Goal: Entertainment & Leisure: Consume media (video, audio)

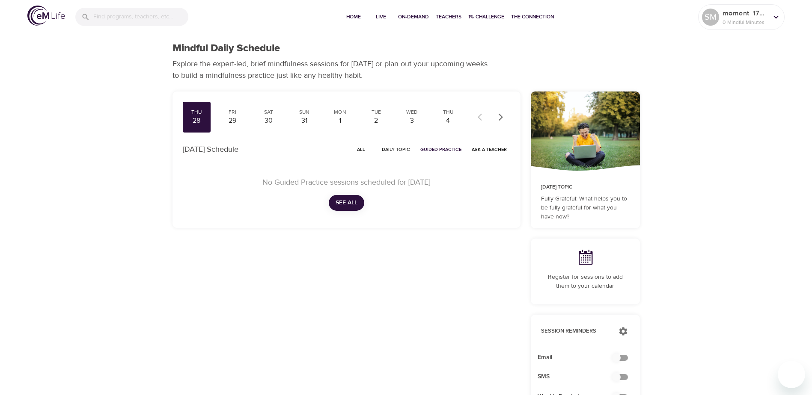
click at [449, 60] on p "Explore the expert-led, brief mindfulness sessions for [DATE] or plan out your …" at bounding box center [332, 69] width 321 height 23
click at [409, 15] on span "On-Demand" at bounding box center [413, 16] width 31 height 9
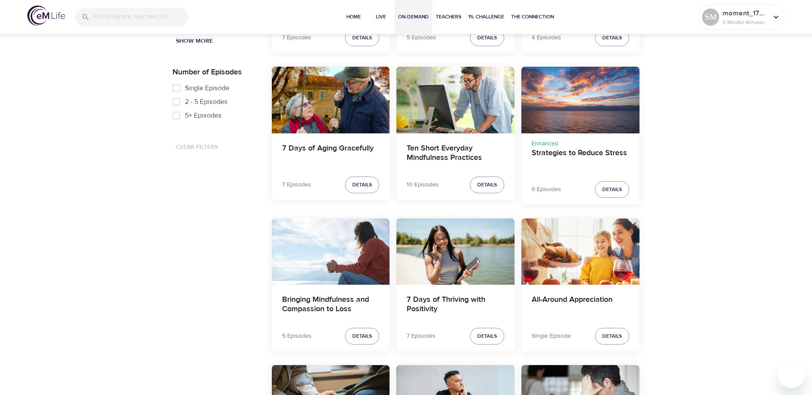
scroll to position [257, 0]
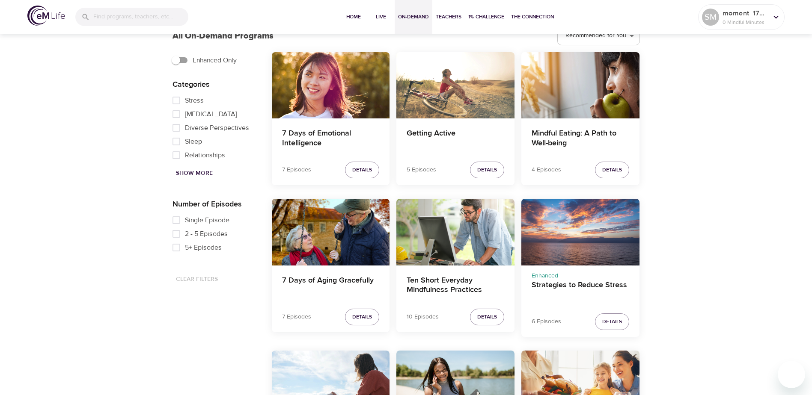
click at [174, 221] on input "Single Episode" at bounding box center [176, 221] width 17 height 14
checkbox input "true"
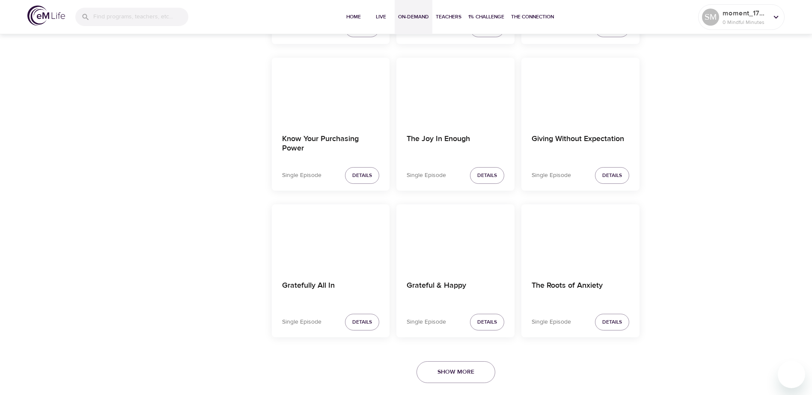
scroll to position [1438, 0]
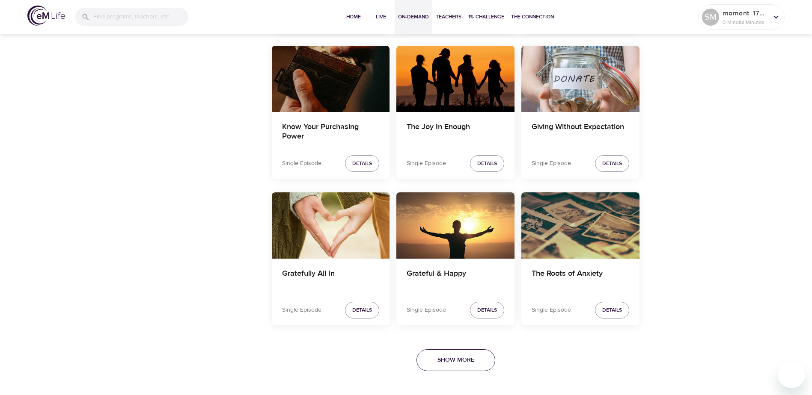
click at [478, 358] on button "Show More" at bounding box center [455, 361] width 79 height 22
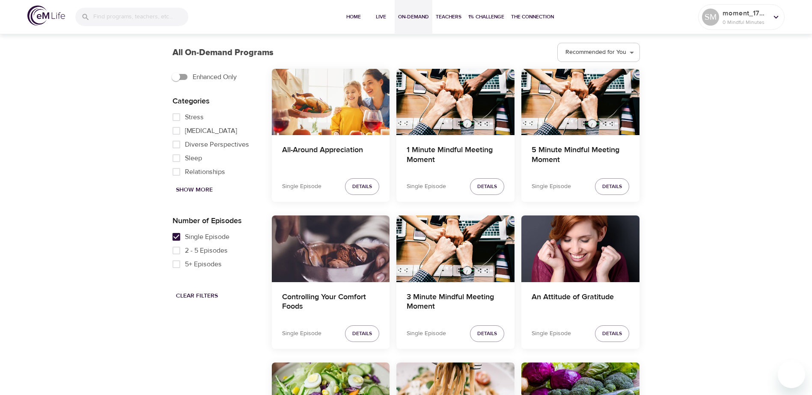
scroll to position [197, 0]
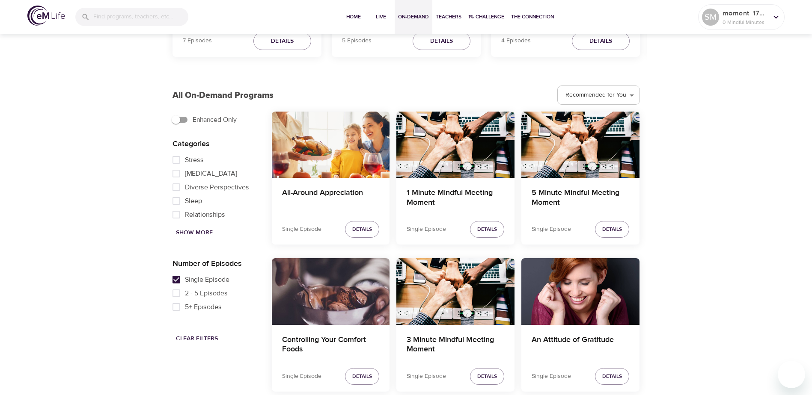
click at [194, 234] on span "Show More" at bounding box center [194, 233] width 37 height 11
click at [205, 171] on span "Caregiving" at bounding box center [201, 170] width 32 height 10
click at [185, 171] on input "Caregiving" at bounding box center [176, 170] width 17 height 14
checkbox input "true"
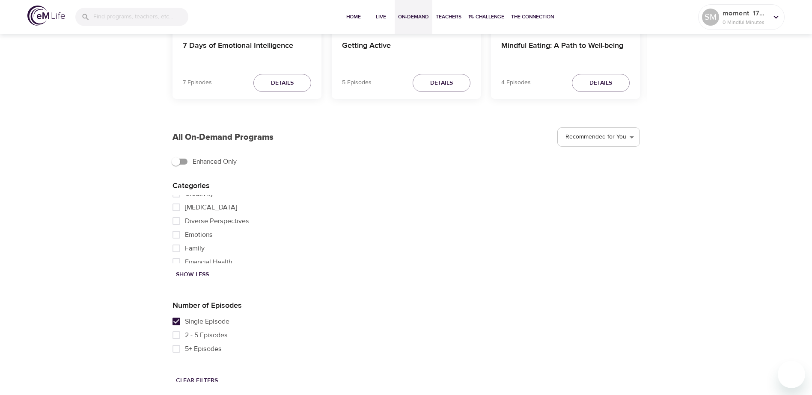
scroll to position [171, 0]
click at [190, 234] on span "Family" at bounding box center [195, 229] width 20 height 10
click at [185, 236] on input "Family" at bounding box center [176, 229] width 17 height 14
checkbox input "true"
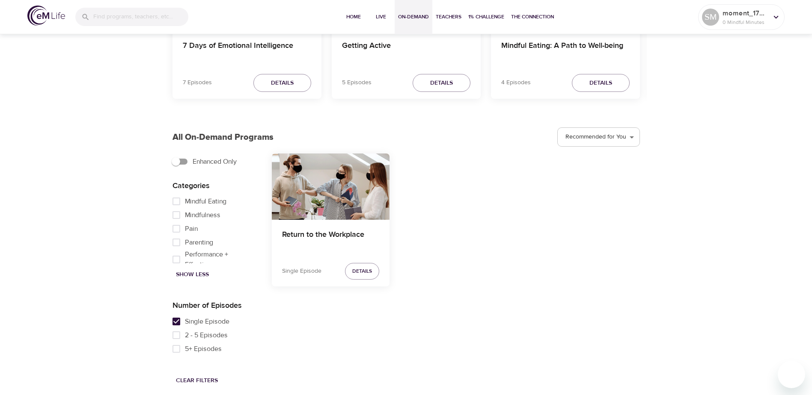
scroll to position [342, 0]
click at [215, 234] on span "Mindfulness" at bounding box center [203, 229] width 36 height 10
click at [185, 236] on input "Mindfulness" at bounding box center [176, 229] width 17 height 14
checkbox input "true"
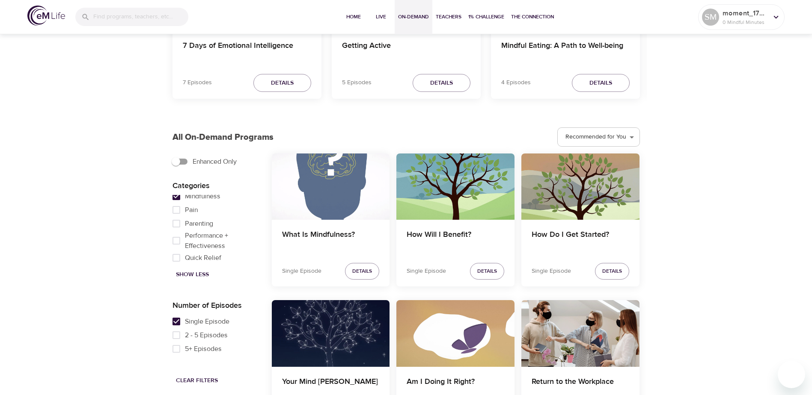
scroll to position [385, 0]
click at [209, 219] on span "Parenting" at bounding box center [199, 214] width 28 height 10
click at [185, 219] on input "Parenting" at bounding box center [176, 214] width 17 height 14
checkbox input "true"
click at [198, 192] on span "Mindfulness" at bounding box center [203, 186] width 36 height 10
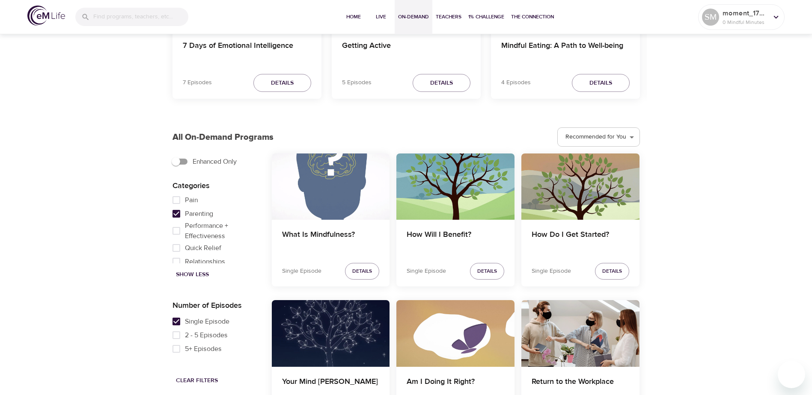
click at [185, 193] on input "Mindfulness" at bounding box center [176, 187] width 17 height 14
checkbox input "false"
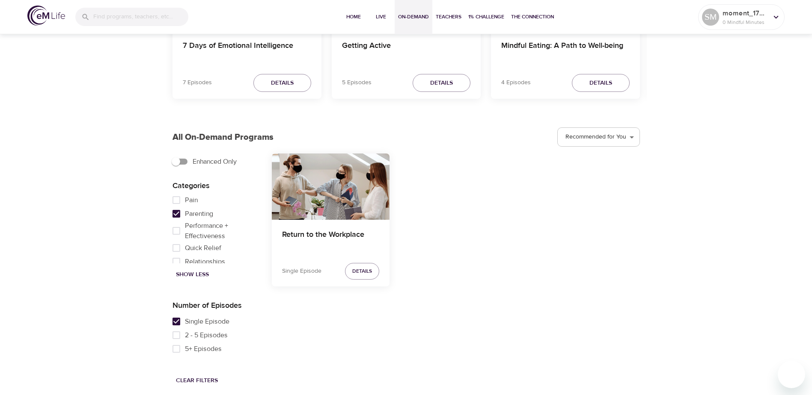
scroll to position [377, 0]
click at [189, 228] on span "Parenting" at bounding box center [199, 222] width 28 height 10
click at [185, 229] on input "Parenting" at bounding box center [176, 223] width 17 height 14
click at [189, 228] on span "Parenting" at bounding box center [199, 222] width 28 height 10
click at [185, 229] on input "Parenting" at bounding box center [176, 223] width 17 height 14
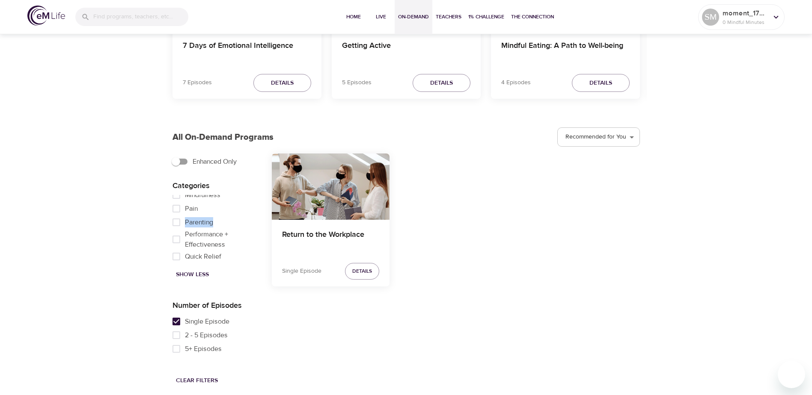
checkbox input "true"
drag, startPoint x: 189, startPoint y: 230, endPoint x: 156, endPoint y: 228, distance: 33.0
click at [147, 229] on div "Discover On-Demand Programs Support your everyday mindfulness practice with hun…" at bounding box center [406, 136] width 812 height 519
click at [178, 320] on input "Single Episode" at bounding box center [176, 322] width 17 height 14
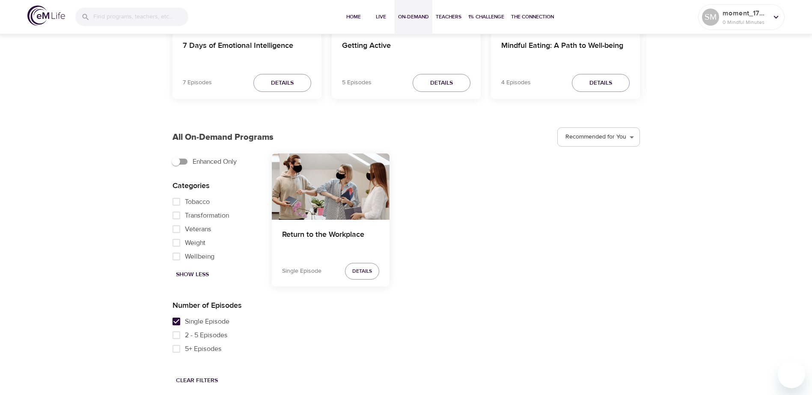
checkbox input "false"
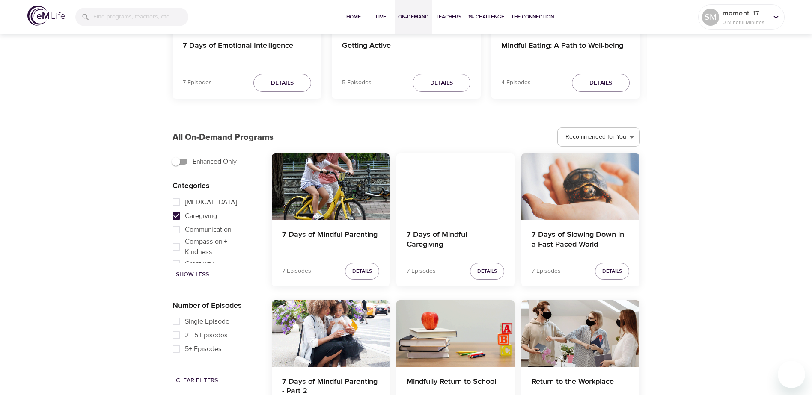
scroll to position [77, 0]
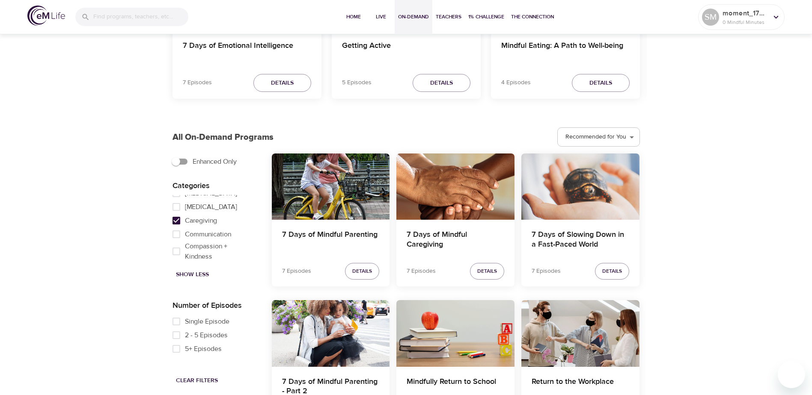
click at [180, 222] on input "Caregiving" at bounding box center [176, 221] width 17 height 14
checkbox input "false"
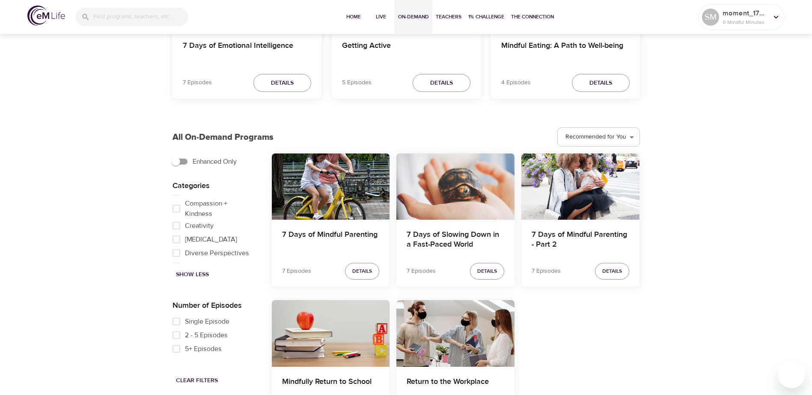
scroll to position [163, 0]
click at [182, 242] on input "Family" at bounding box center [176, 238] width 17 height 14
checkbox input "false"
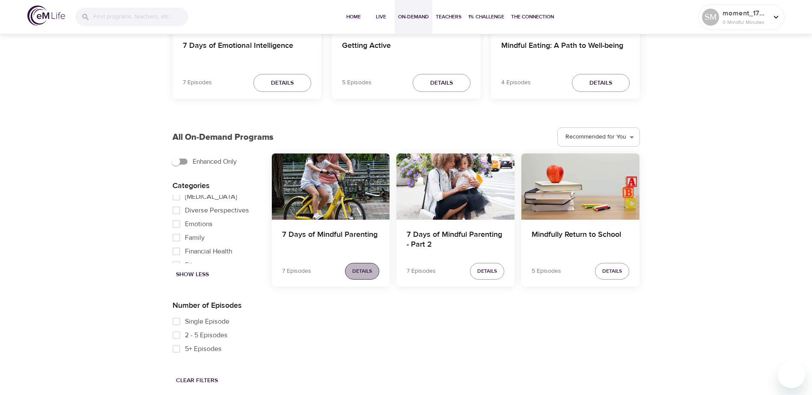
click at [364, 275] on span "Details" at bounding box center [362, 271] width 20 height 9
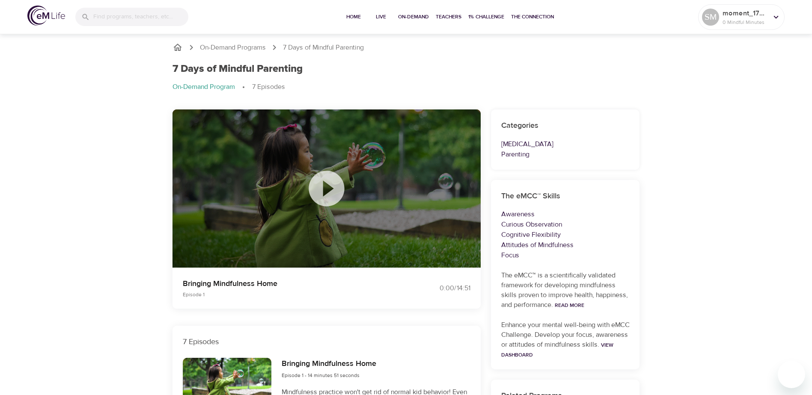
click at [322, 180] on icon at bounding box center [326, 189] width 36 height 36
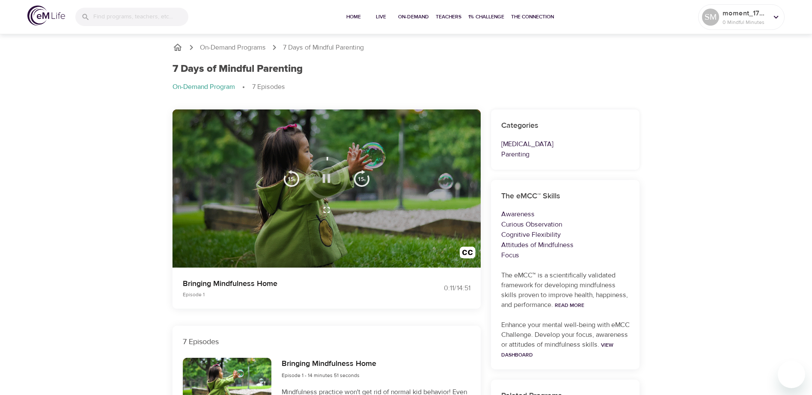
click at [329, 179] on icon "button" at bounding box center [327, 178] width 8 height 9
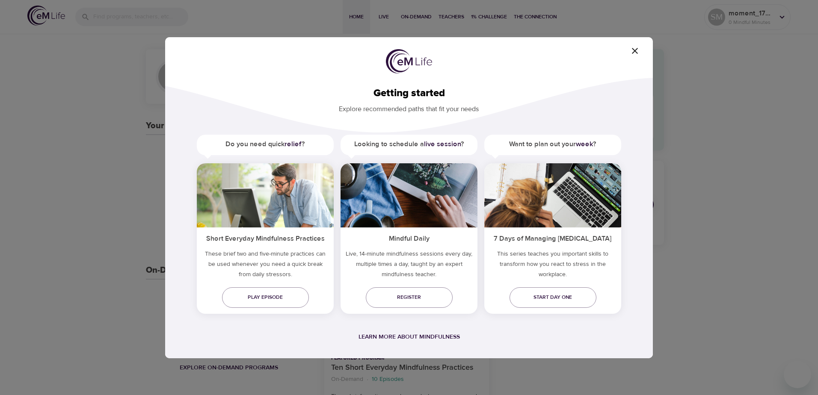
click at [632, 52] on icon "button" at bounding box center [635, 51] width 10 height 10
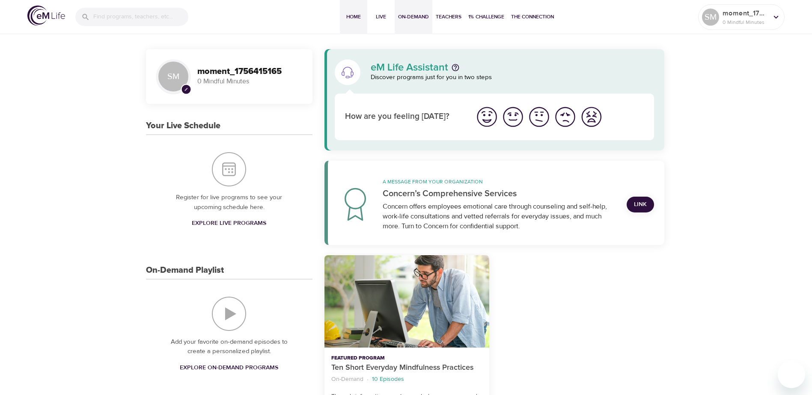
click at [405, 12] on button "On-Demand" at bounding box center [413, 17] width 38 height 34
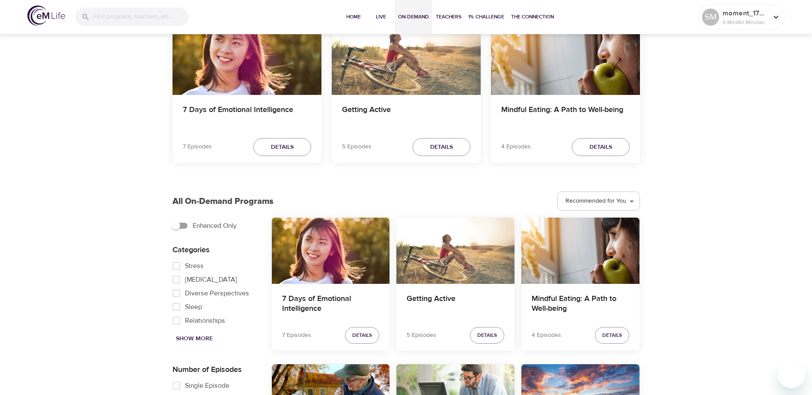
scroll to position [171, 0]
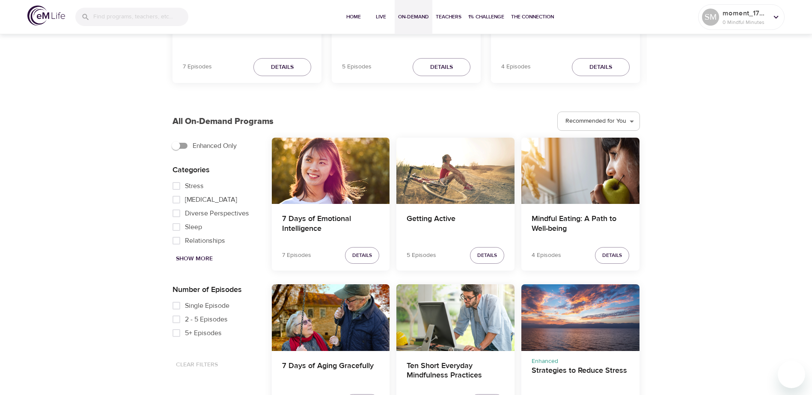
click at [190, 307] on span "Single Episode" at bounding box center [207, 306] width 44 height 10
click at [185, 307] on input "Single Episode" at bounding box center [176, 306] width 17 height 14
checkbox input "true"
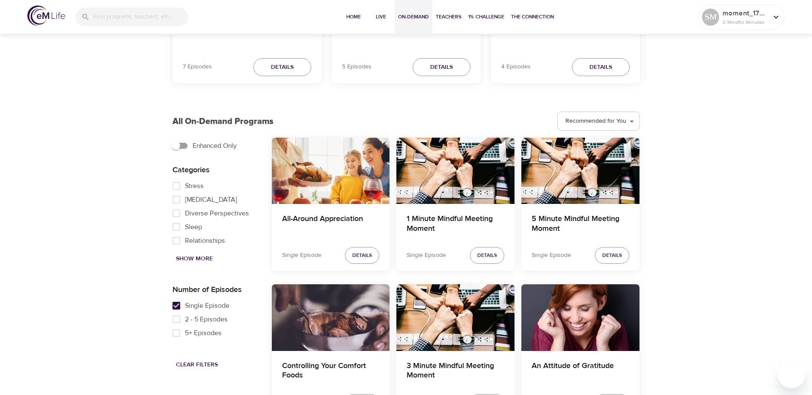
click at [460, 213] on div "1 Minute Mindful Meeting Moment" at bounding box center [455, 224] width 118 height 41
click at [455, 223] on h4 "1 Minute Mindful Meeting Moment" at bounding box center [455, 224] width 98 height 21
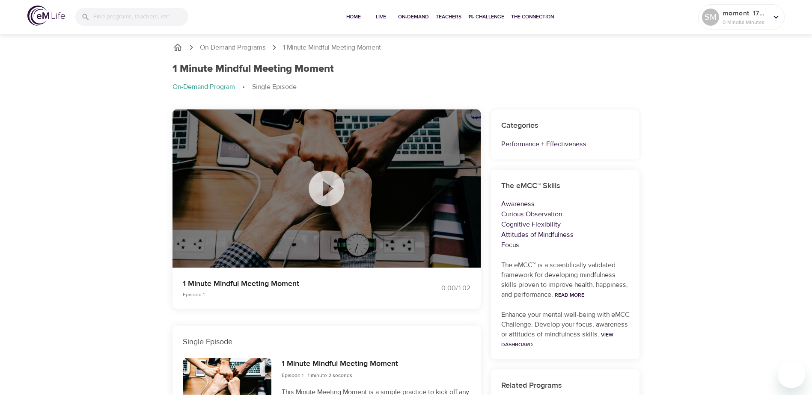
click at [305, 188] on icon at bounding box center [326, 188] width 43 height 43
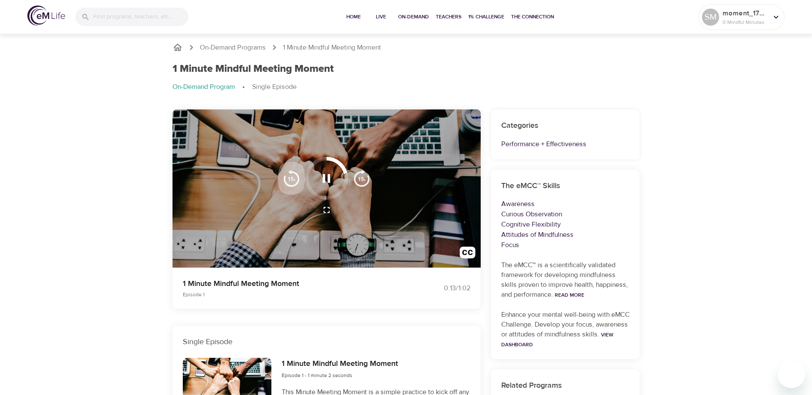
click at [293, 178] on img "button" at bounding box center [291, 178] width 17 height 17
